Goal: Task Accomplishment & Management: Complete application form

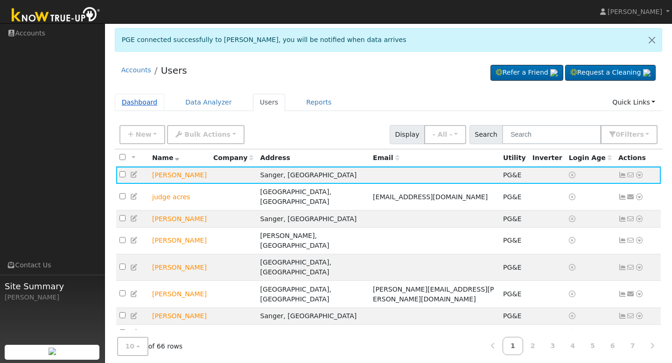
click at [140, 103] on link "Dashboard" at bounding box center [140, 102] width 50 height 17
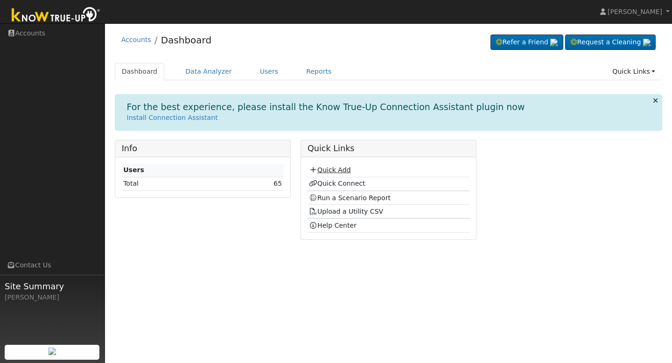
click at [332, 169] on link "Quick Add" at bounding box center [330, 169] width 42 height 7
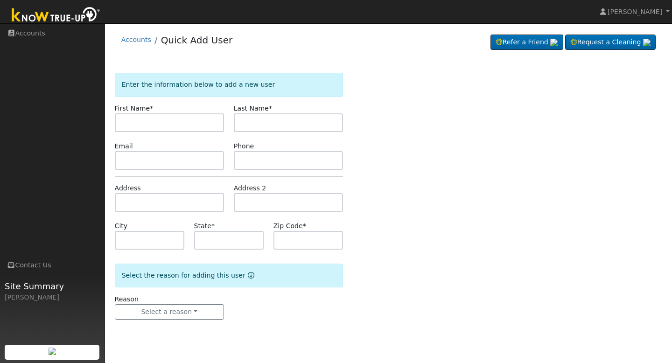
click at [204, 125] on input "text" at bounding box center [169, 122] width 109 height 19
type input "[PERSON_NAME]"
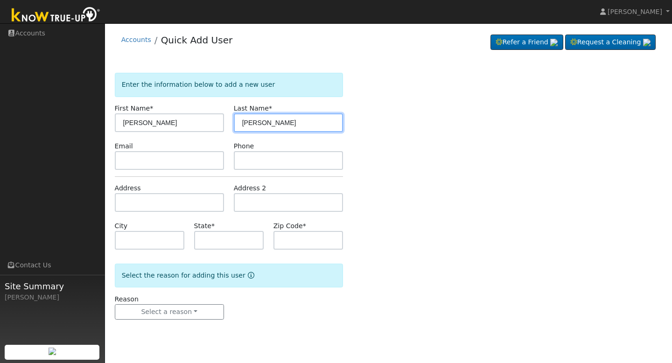
type input "Garcia"
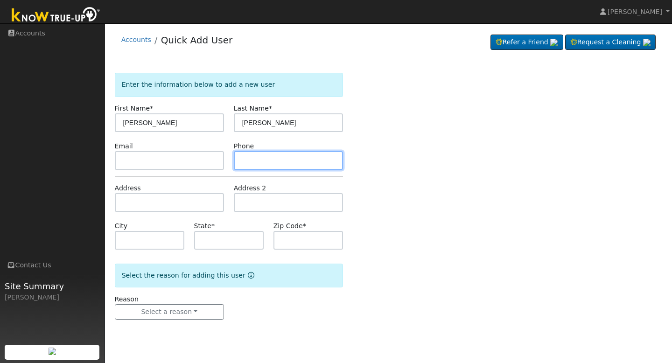
click at [245, 157] on input "text" at bounding box center [288, 160] width 109 height 19
type input "5595454807"
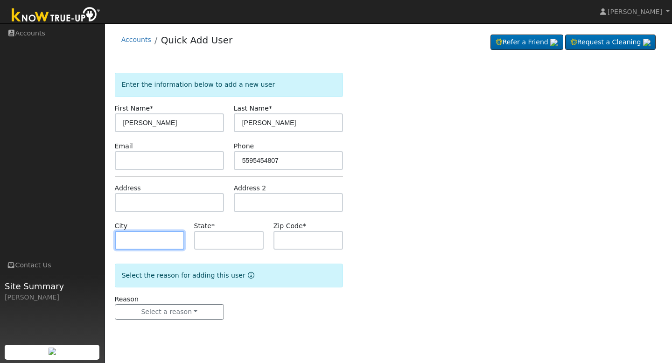
click at [173, 243] on input "text" at bounding box center [150, 240] width 70 height 19
click at [166, 203] on input "text" at bounding box center [169, 202] width 109 height 19
click at [133, 203] on input "text" at bounding box center [169, 202] width 109 height 19
paste input "3304 N Mariposa St Fresno CA USA 93726"
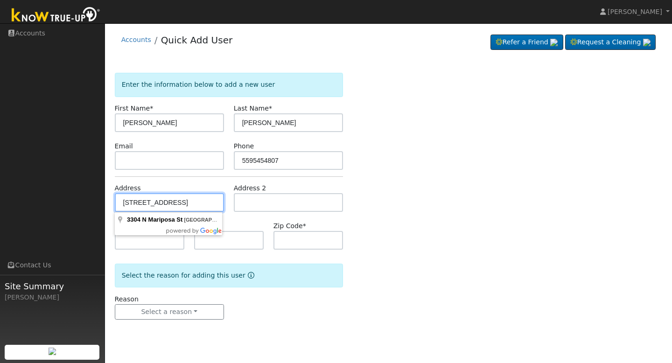
type input "3304 North Mariposa Street"
type input "Fresno"
type input "CA"
type input "93726"
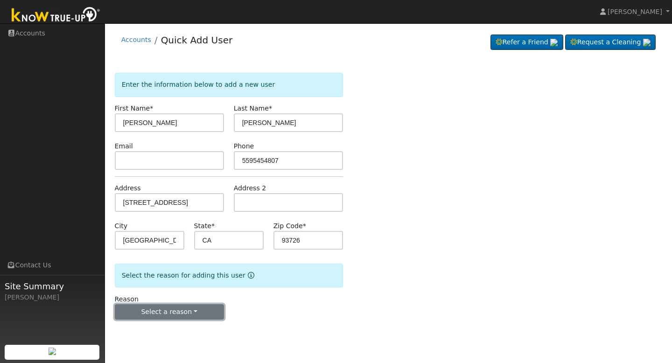
click at [200, 307] on button "Select a reason" at bounding box center [169, 312] width 109 height 16
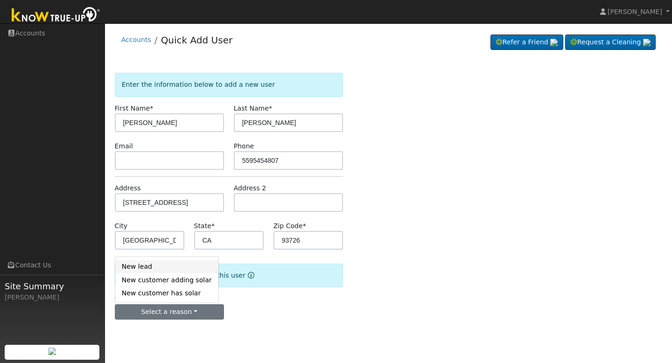
click at [187, 270] on link "New lead" at bounding box center [166, 266] width 103 height 13
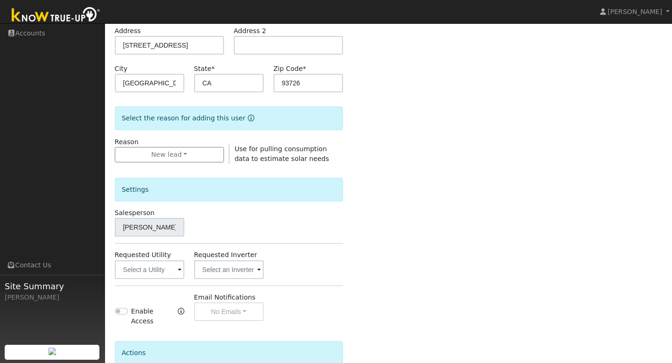
scroll to position [163, 0]
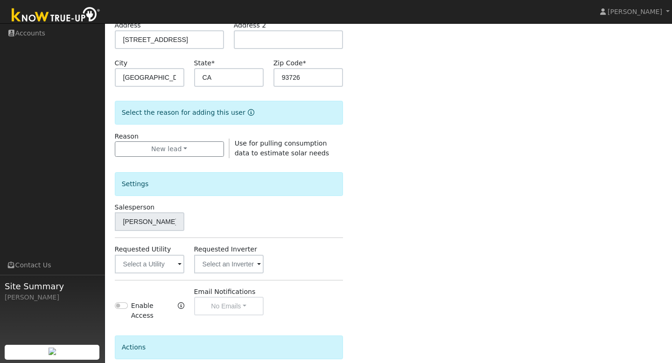
click at [178, 265] on span at bounding box center [180, 264] width 4 height 11
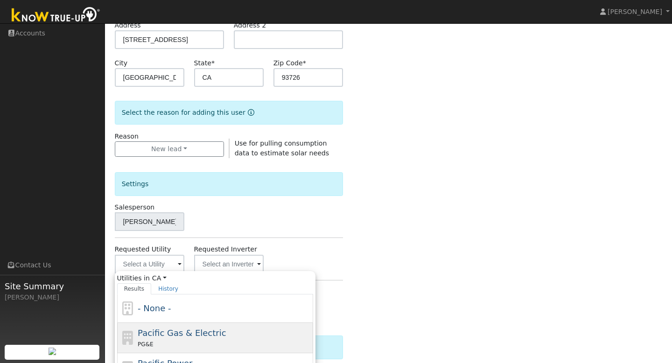
click at [165, 332] on span "Pacific Gas & Electric" at bounding box center [182, 333] width 88 height 10
type input "Pacific Gas & Electric"
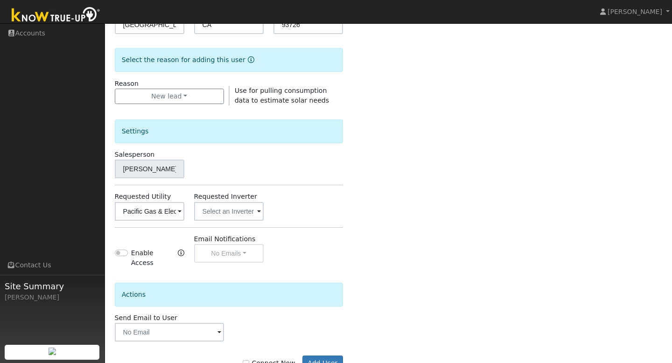
scroll to position [241, 0]
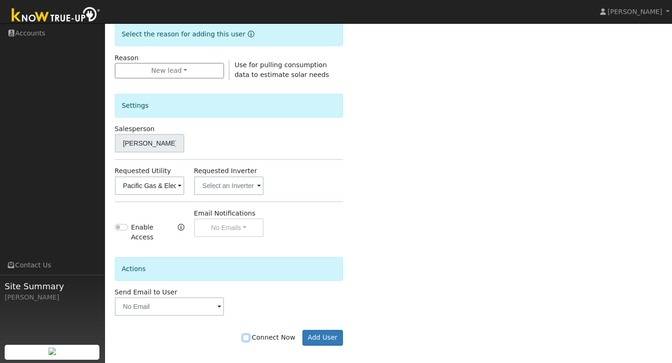
click at [249, 335] on input "Connect Now" at bounding box center [246, 338] width 7 height 7
checkbox input "true"
click at [314, 335] on button "Add User" at bounding box center [322, 338] width 41 height 16
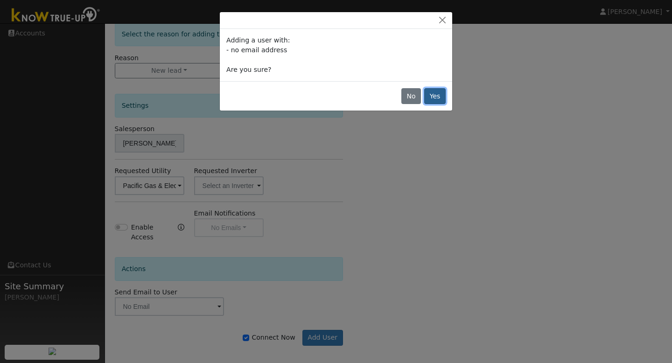
click at [441, 94] on button "Yes" at bounding box center [434, 96] width 21 height 16
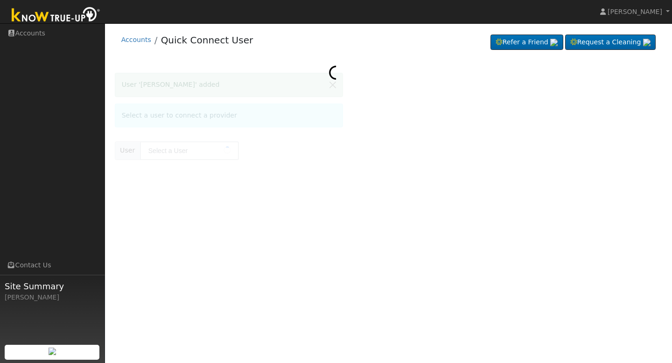
type input "[PERSON_NAME]"
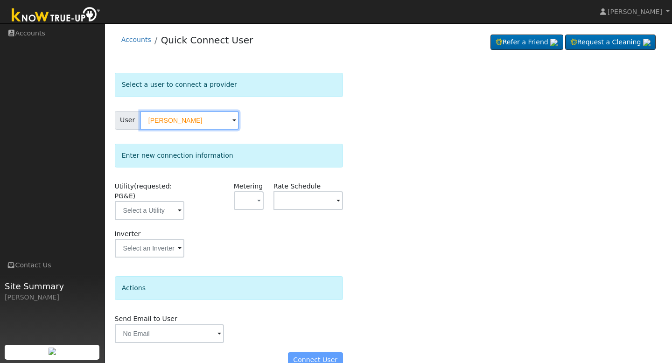
scroll to position [19, 0]
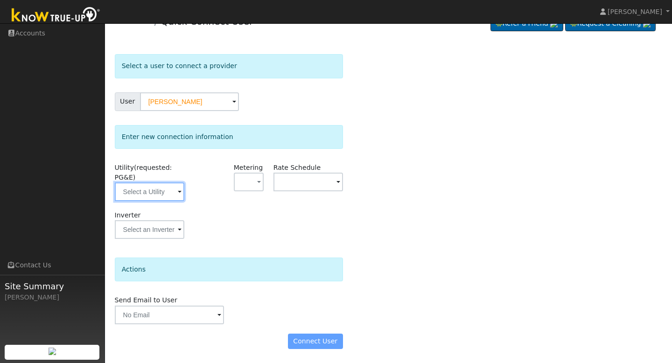
click at [172, 191] on input "text" at bounding box center [150, 191] width 70 height 19
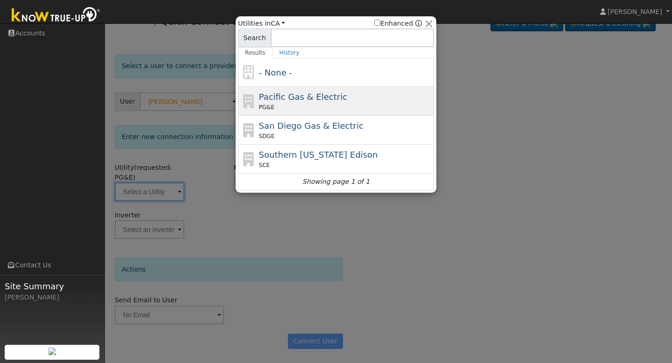
click at [292, 105] on div "PG&E" at bounding box center [345, 107] width 173 height 8
type input "PG&E"
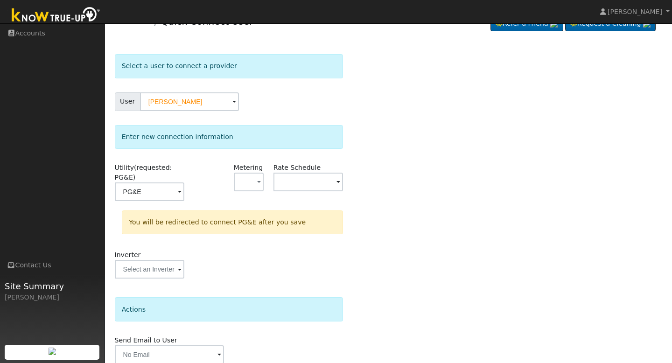
scroll to position [58, 0]
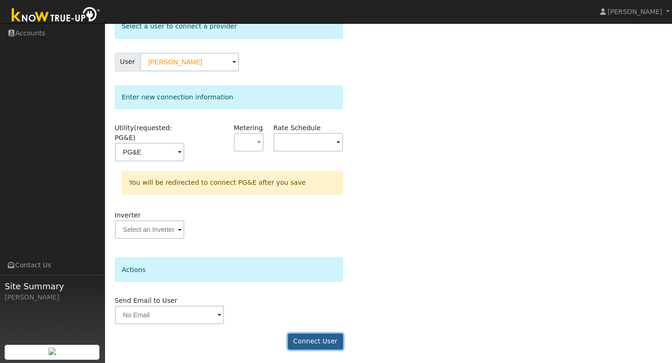
click at [306, 339] on button "Connect User" at bounding box center [315, 342] width 55 height 16
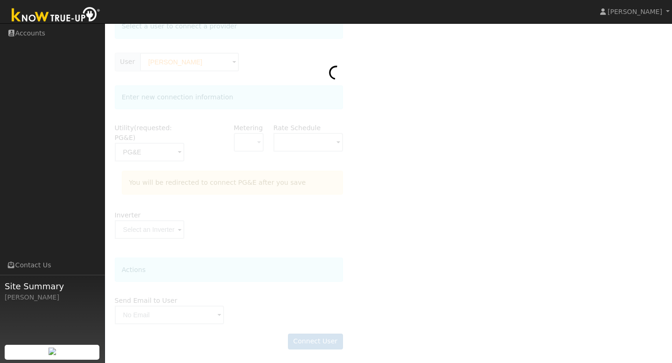
click at [66, 15] on img at bounding box center [56, 15] width 98 height 21
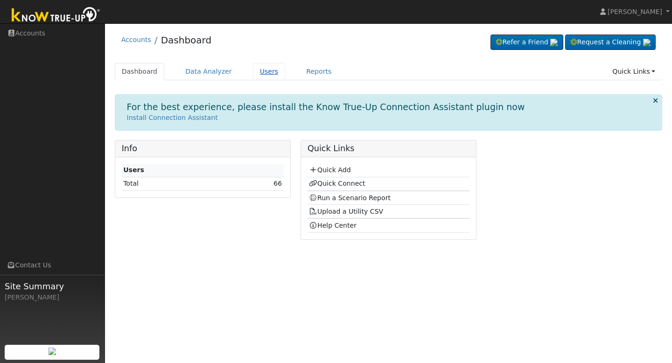
click at [257, 70] on link "Users" at bounding box center [269, 71] width 33 height 17
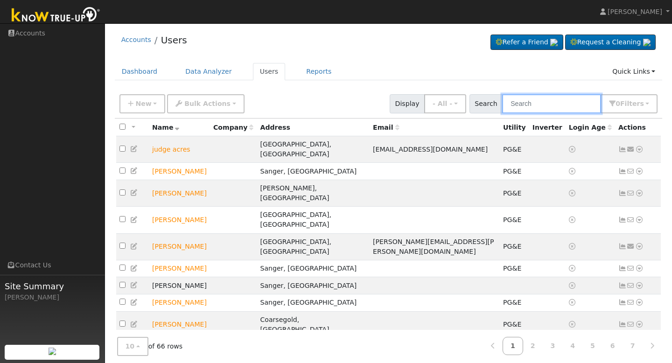
click at [529, 110] on input "text" at bounding box center [551, 103] width 99 height 19
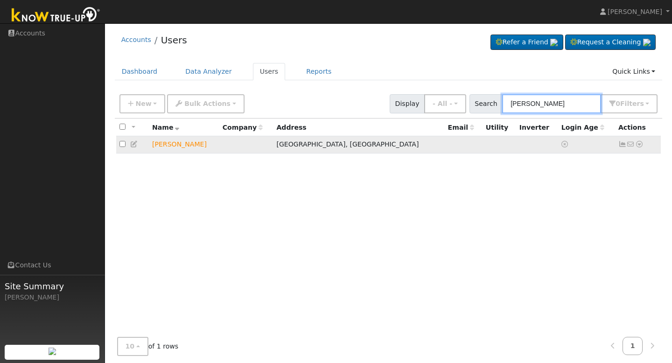
type input "anna"
click at [182, 146] on td "Anna Garcia" at bounding box center [184, 144] width 70 height 17
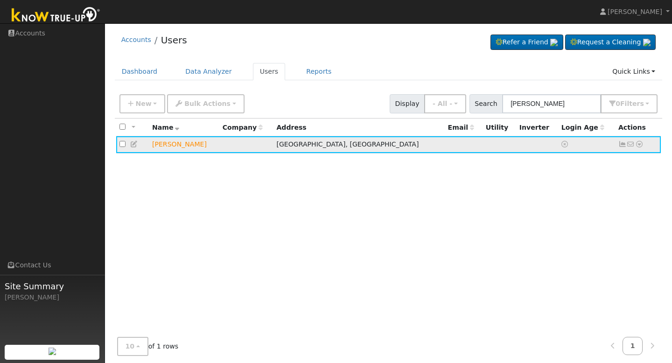
click at [176, 147] on td "[PERSON_NAME]" at bounding box center [184, 144] width 70 height 17
click at [156, 147] on td "[PERSON_NAME]" at bounding box center [184, 144] width 70 height 17
click at [620, 147] on icon at bounding box center [622, 144] width 8 height 7
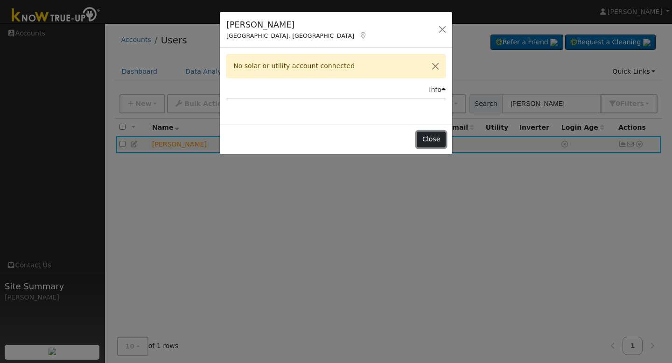
click at [435, 145] on button "Close" at bounding box center [431, 140] width 28 height 16
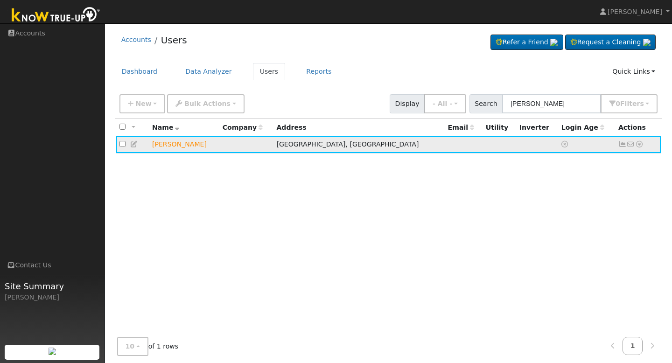
click at [639, 147] on icon at bounding box center [639, 144] width 8 height 7
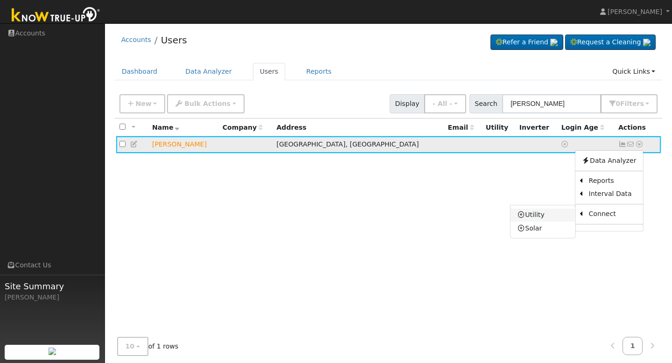
click at [550, 216] on link "Utility" at bounding box center [543, 215] width 65 height 13
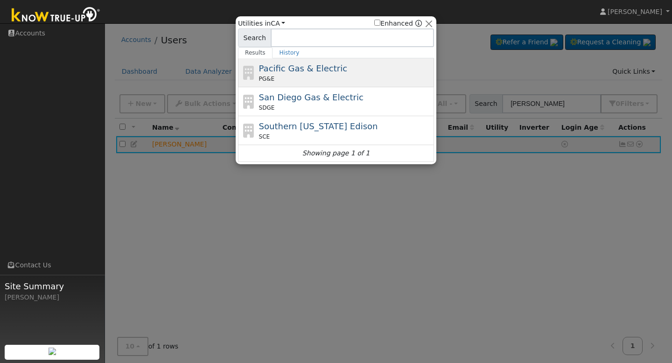
click at [388, 69] on div "Pacific Gas & Electric PG&E" at bounding box center [345, 72] width 173 height 21
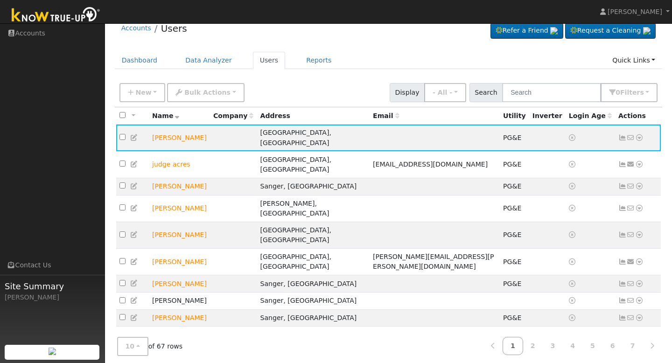
scroll to position [42, 0]
click at [539, 341] on link "2" at bounding box center [533, 346] width 21 height 18
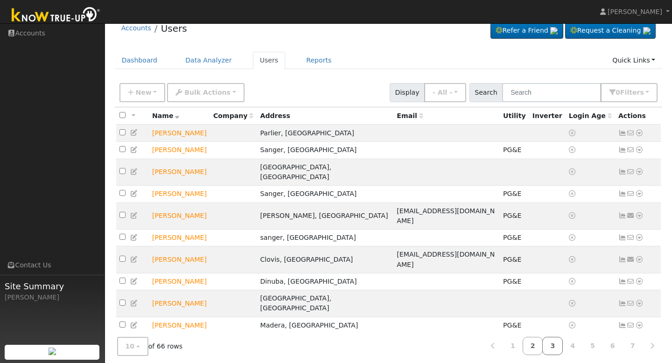
click at [552, 340] on link "3" at bounding box center [552, 346] width 21 height 18
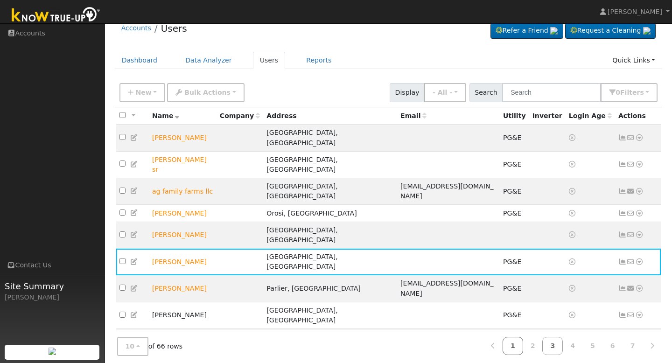
click at [511, 338] on link "1" at bounding box center [513, 346] width 21 height 18
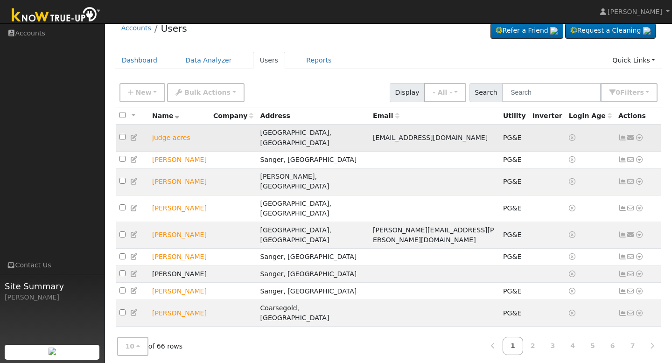
click at [623, 134] on icon at bounding box center [622, 137] width 8 height 7
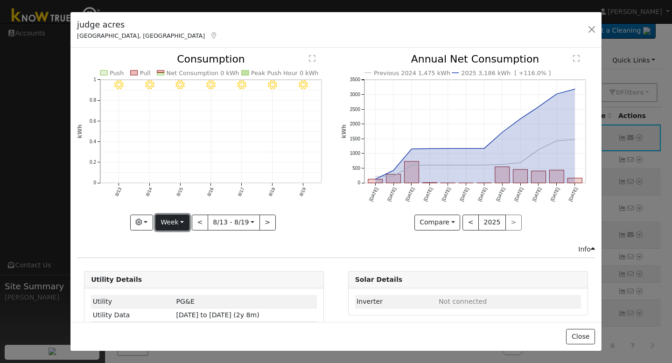
click at [179, 223] on button "Week" at bounding box center [172, 223] width 34 height 16
click at [178, 283] on link "Year" at bounding box center [188, 280] width 65 height 13
type input "2024-08-01"
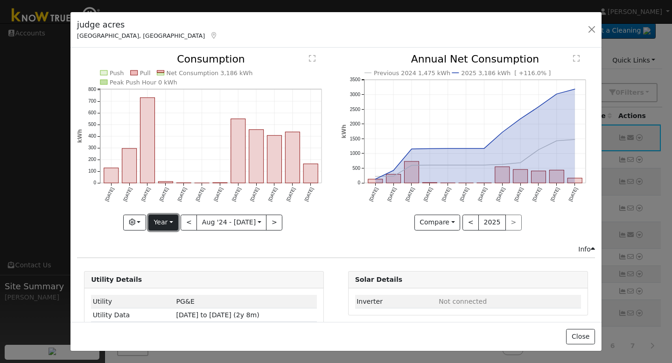
click at [172, 221] on button "Year" at bounding box center [163, 223] width 30 height 16
click at [274, 250] on div "Info" at bounding box center [336, 250] width 528 height 10
click at [593, 31] on button "button" at bounding box center [591, 29] width 13 height 13
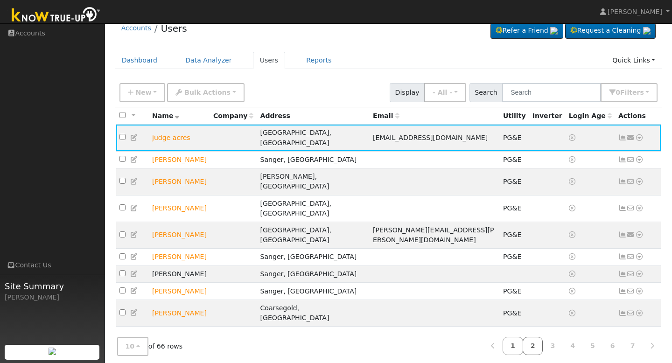
click at [535, 340] on link "2" at bounding box center [533, 346] width 21 height 18
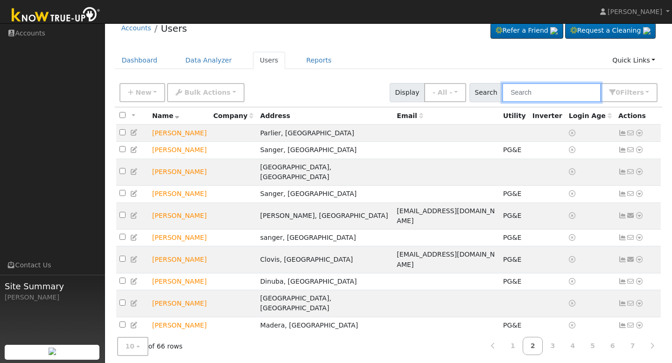
click at [546, 88] on input "text" at bounding box center [551, 92] width 99 height 19
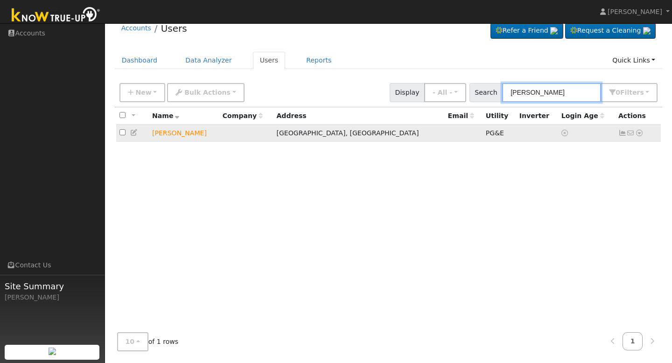
type input "[PERSON_NAME]"
click at [622, 134] on icon at bounding box center [622, 133] width 8 height 7
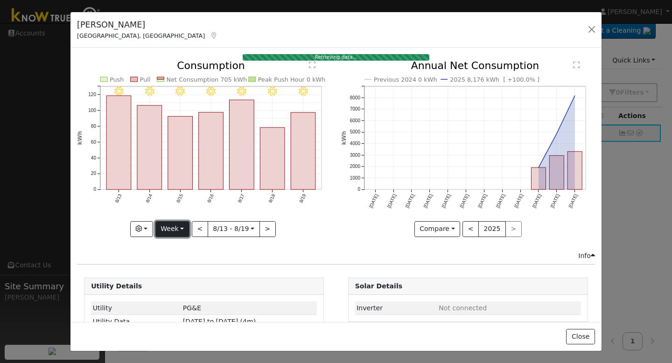
click at [181, 229] on button "Week" at bounding box center [172, 229] width 34 height 16
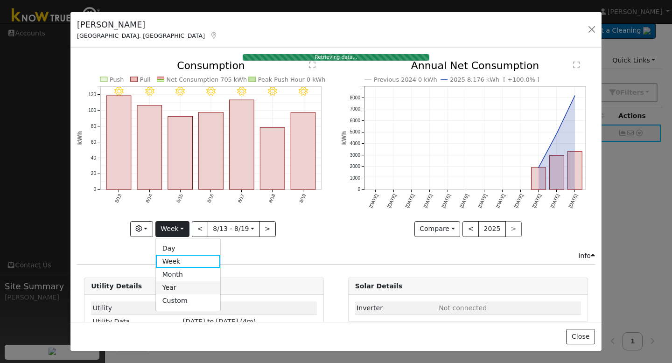
click at [182, 283] on link "Year" at bounding box center [188, 287] width 65 height 13
type input "2024-08-01"
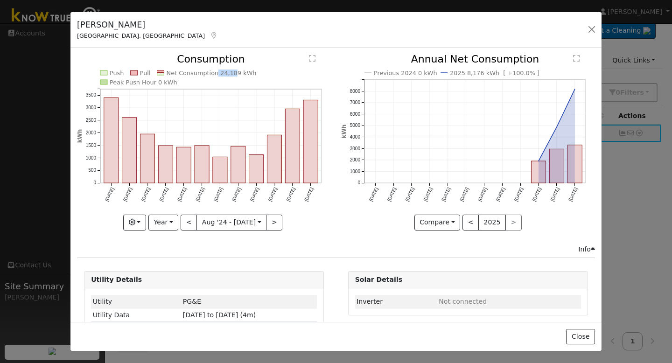
drag, startPoint x: 216, startPoint y: 70, endPoint x: 231, endPoint y: 78, distance: 17.4
click at [231, 78] on icon "Push Pull Net Consumption 24,189 kWh Peak Push Hour 0 kWh Aug '24 Sep '24 Oct '…" at bounding box center [204, 141] width 254 height 175
click at [256, 76] on icon "Push Pull Net Consumption 24,189 kWh Peak Push Hour 0 kWh Aug '24 Sep '24 Oct '…" at bounding box center [204, 141] width 254 height 175
click at [224, 69] on icon "Push Pull Net Consumption 24,189 kWh Peak Push Hour 0 kWh Aug '24 Sep '24 Oct '…" at bounding box center [204, 141] width 254 height 175
click at [590, 30] on button "button" at bounding box center [591, 29] width 13 height 13
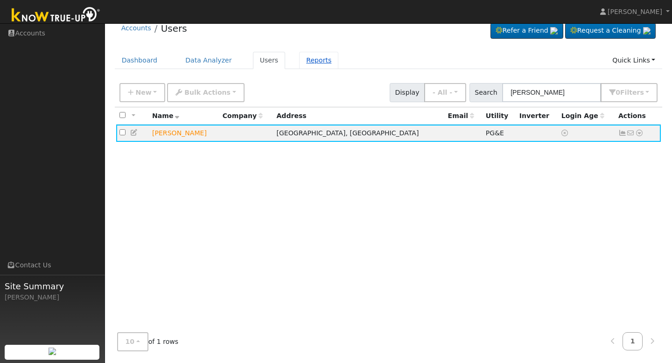
click at [316, 61] on link "Reports" at bounding box center [318, 60] width 39 height 17
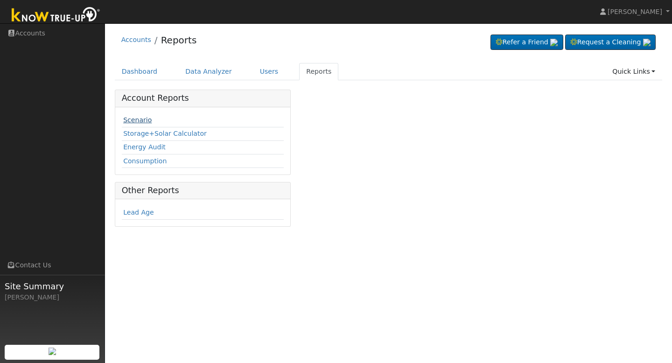
click at [146, 120] on link "Scenario" at bounding box center [137, 119] width 28 height 7
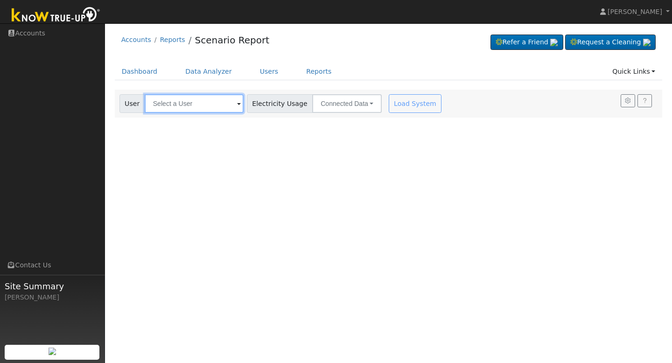
click at [218, 103] on input "text" at bounding box center [194, 103] width 99 height 19
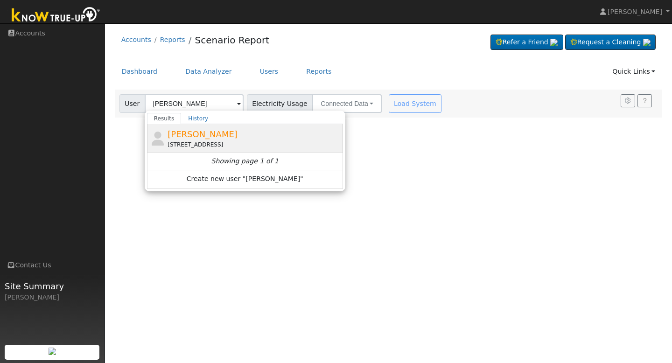
click at [204, 133] on span "[PERSON_NAME]" at bounding box center [203, 134] width 70 height 10
type input "[PERSON_NAME]"
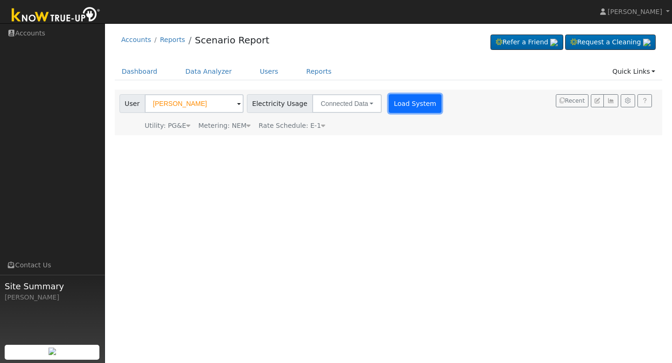
click at [389, 105] on button "Load System" at bounding box center [415, 103] width 53 height 19
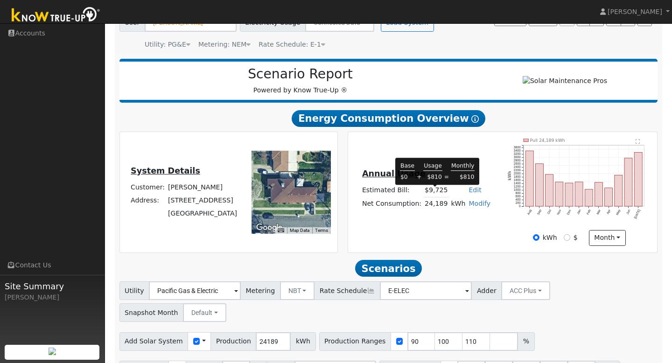
scroll to position [111, 0]
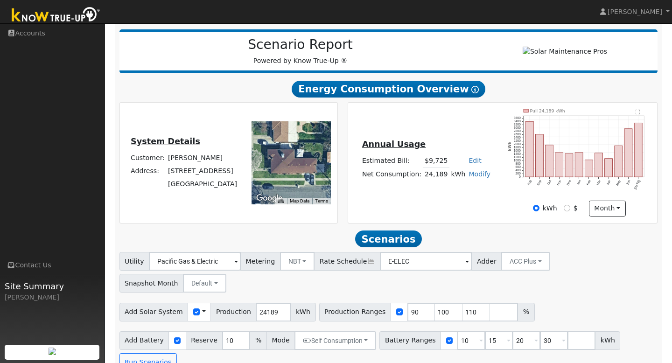
click at [566, 213] on div "$" at bounding box center [571, 208] width 14 height 10
click at [566, 211] on input "$" at bounding box center [567, 208] width 7 height 7
radio input "true"
radio input "false"
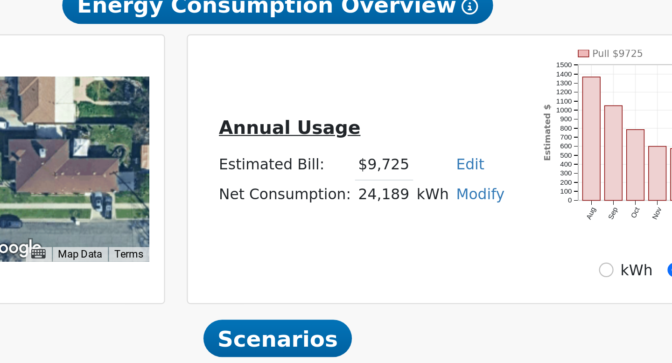
click at [472, 164] on link "Edit" at bounding box center [475, 160] width 13 height 7
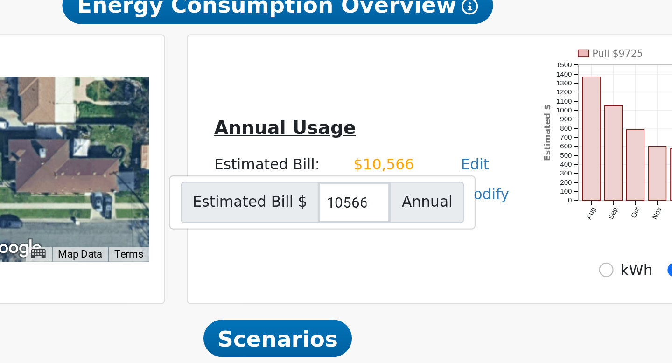
scroll to position [0, 0]
click at [463, 207] on div "Annual Usage Estimated Bill: $10,566 Edit Estimated Bill $ 10566 Annual Net Con…" at bounding box center [503, 162] width 306 height 107
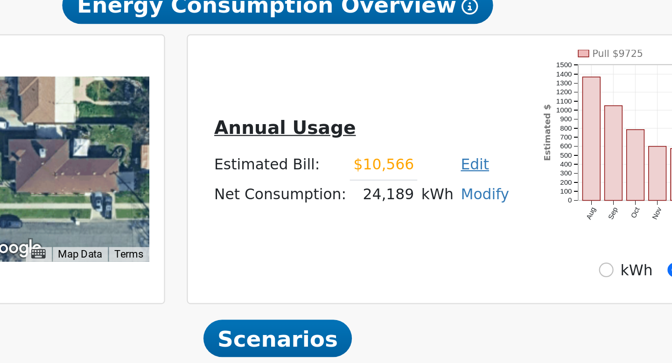
click at [471, 164] on link "Edit" at bounding box center [477, 160] width 13 height 7
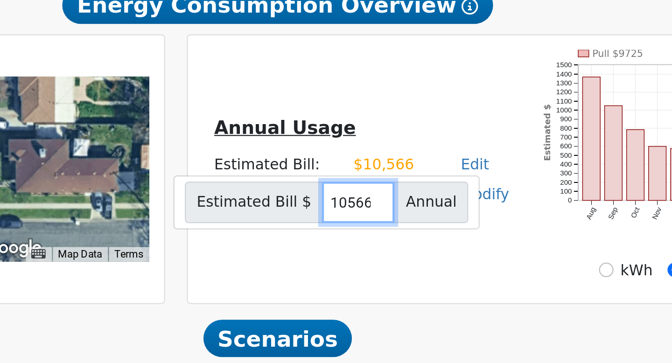
click at [430, 182] on input "10566" at bounding box center [425, 177] width 33 height 19
click at [431, 182] on input "10566" at bounding box center [425, 177] width 33 height 19
type input "10688"
click at [468, 143] on h5 "Annual Usage" at bounding box center [426, 145] width 133 height 10
